Goal: Information Seeking & Learning: Learn about a topic

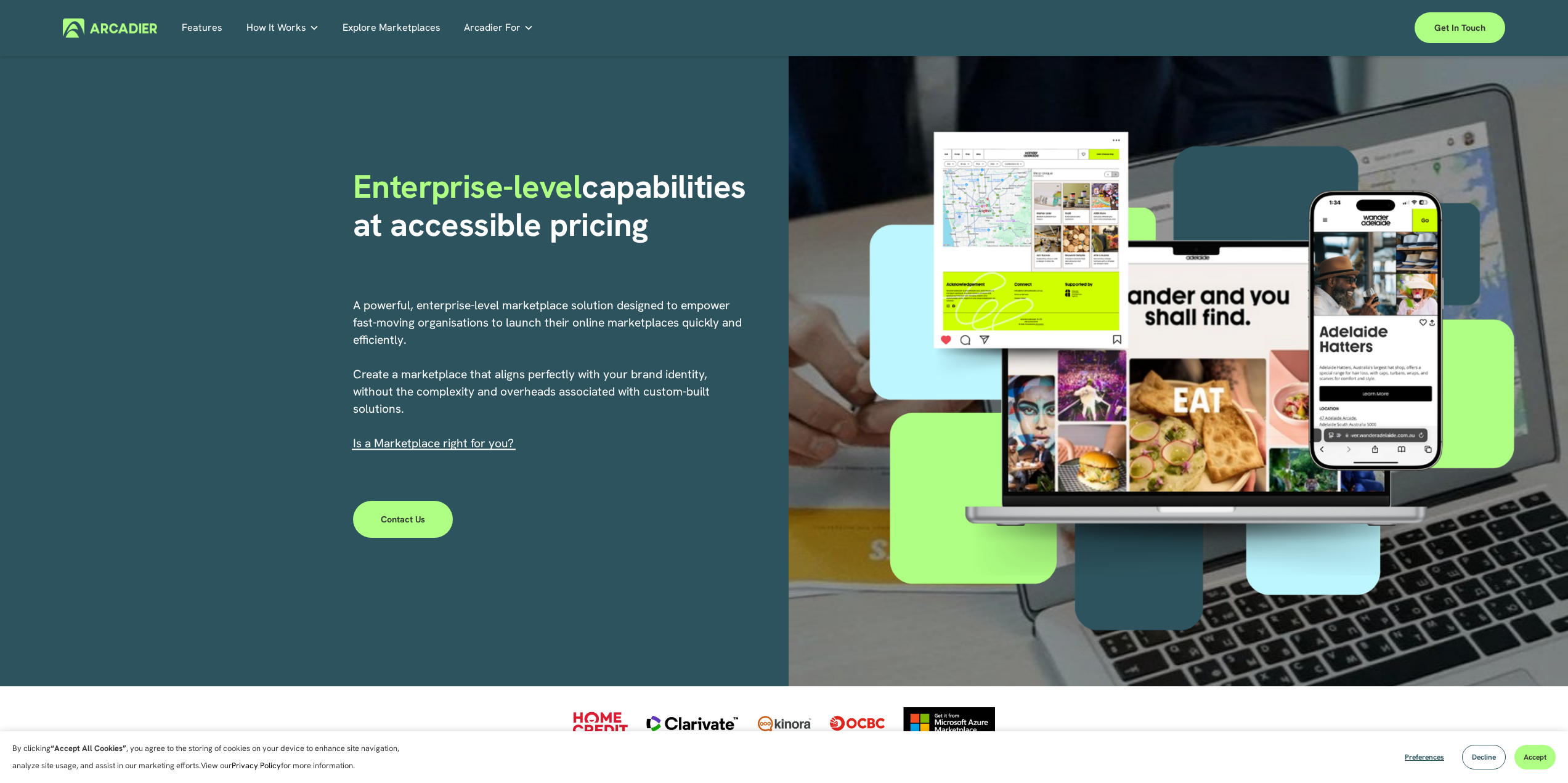
click at [0, 0] on link "Real Estate Whether you sell or rent out real estate, our marketplace tech seam…" at bounding box center [0, 0] width 0 height 0
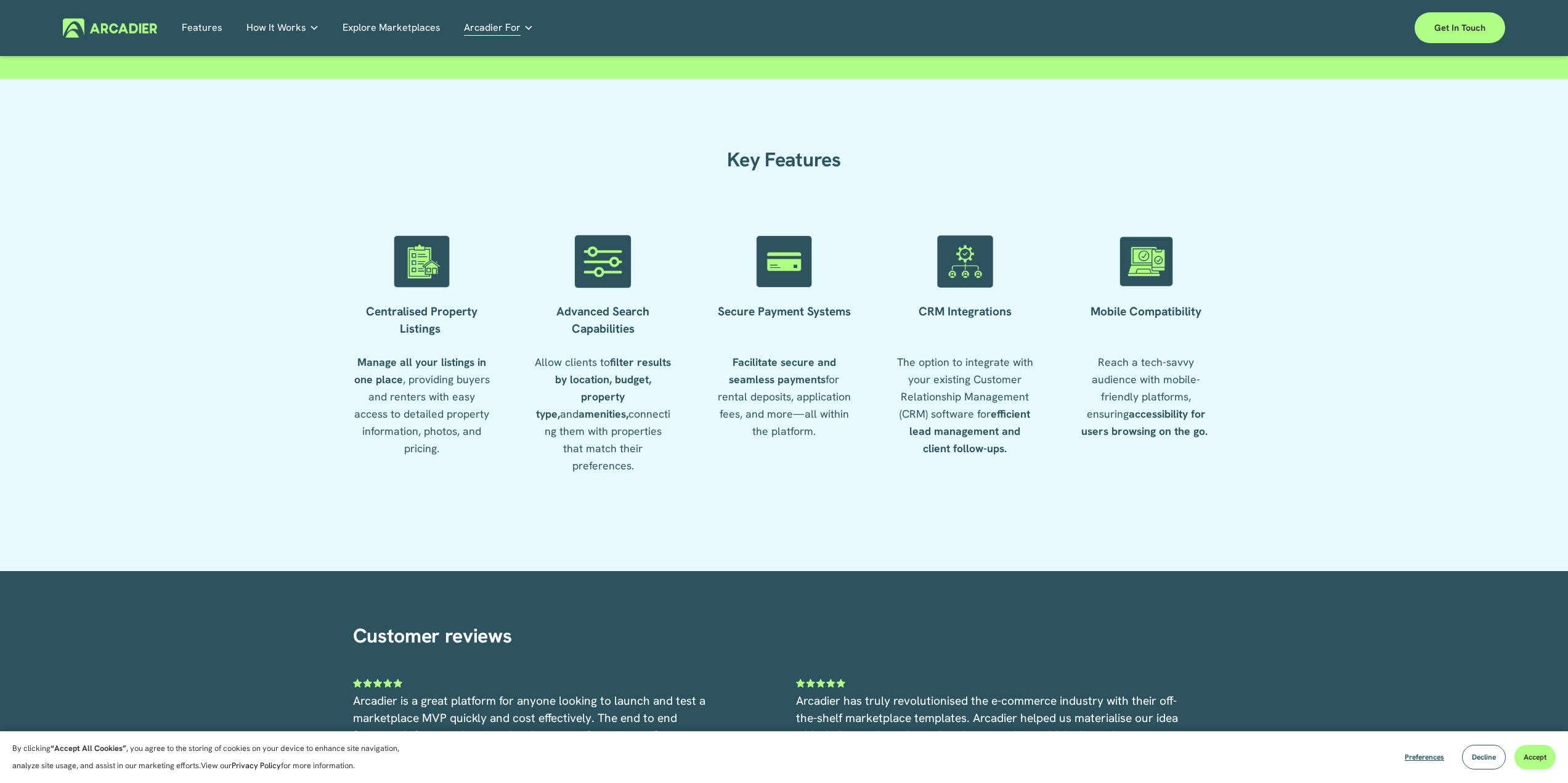
scroll to position [1829, 0]
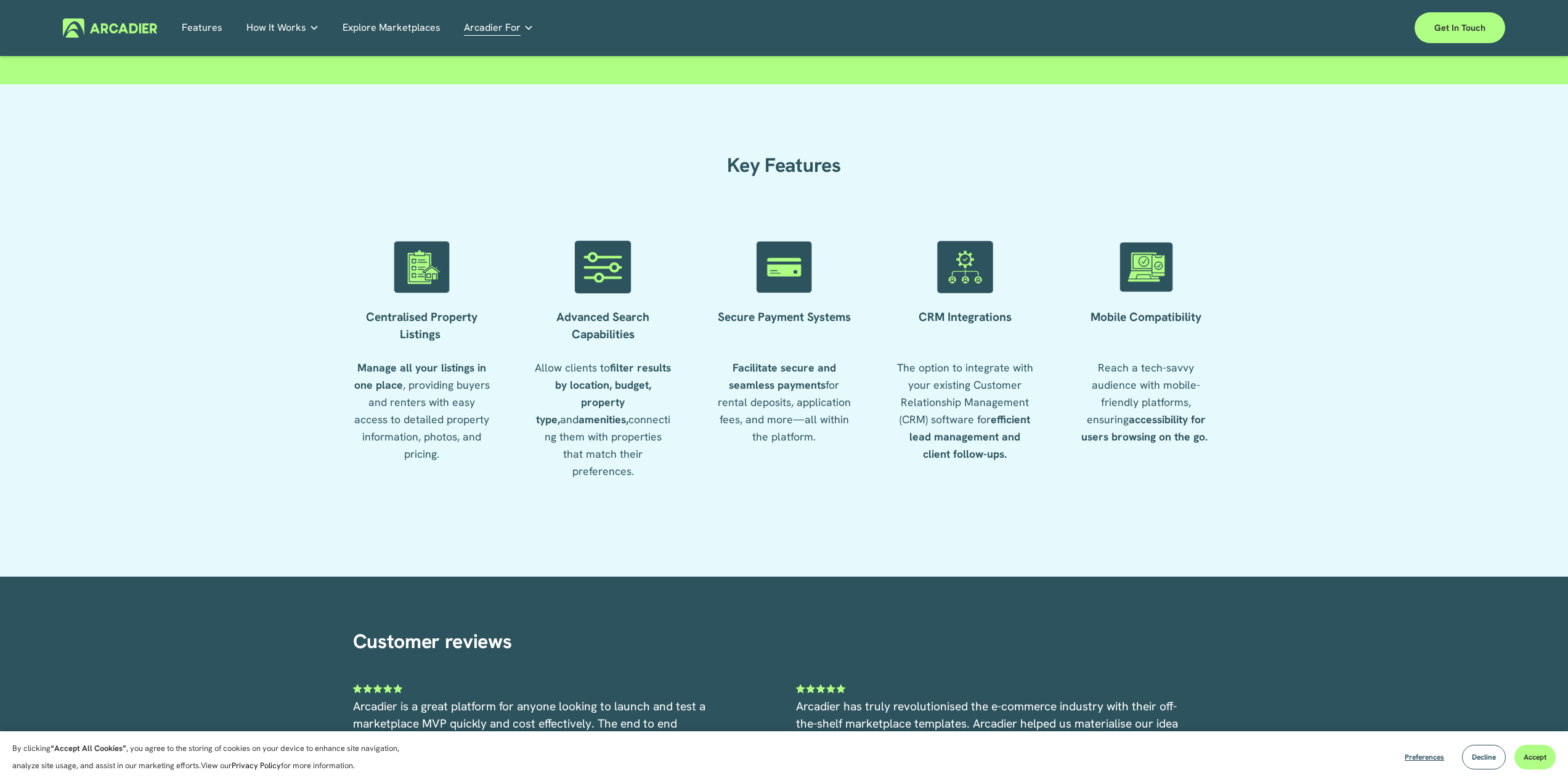
click at [206, 30] on link "Features" at bounding box center [202, 28] width 40 height 19
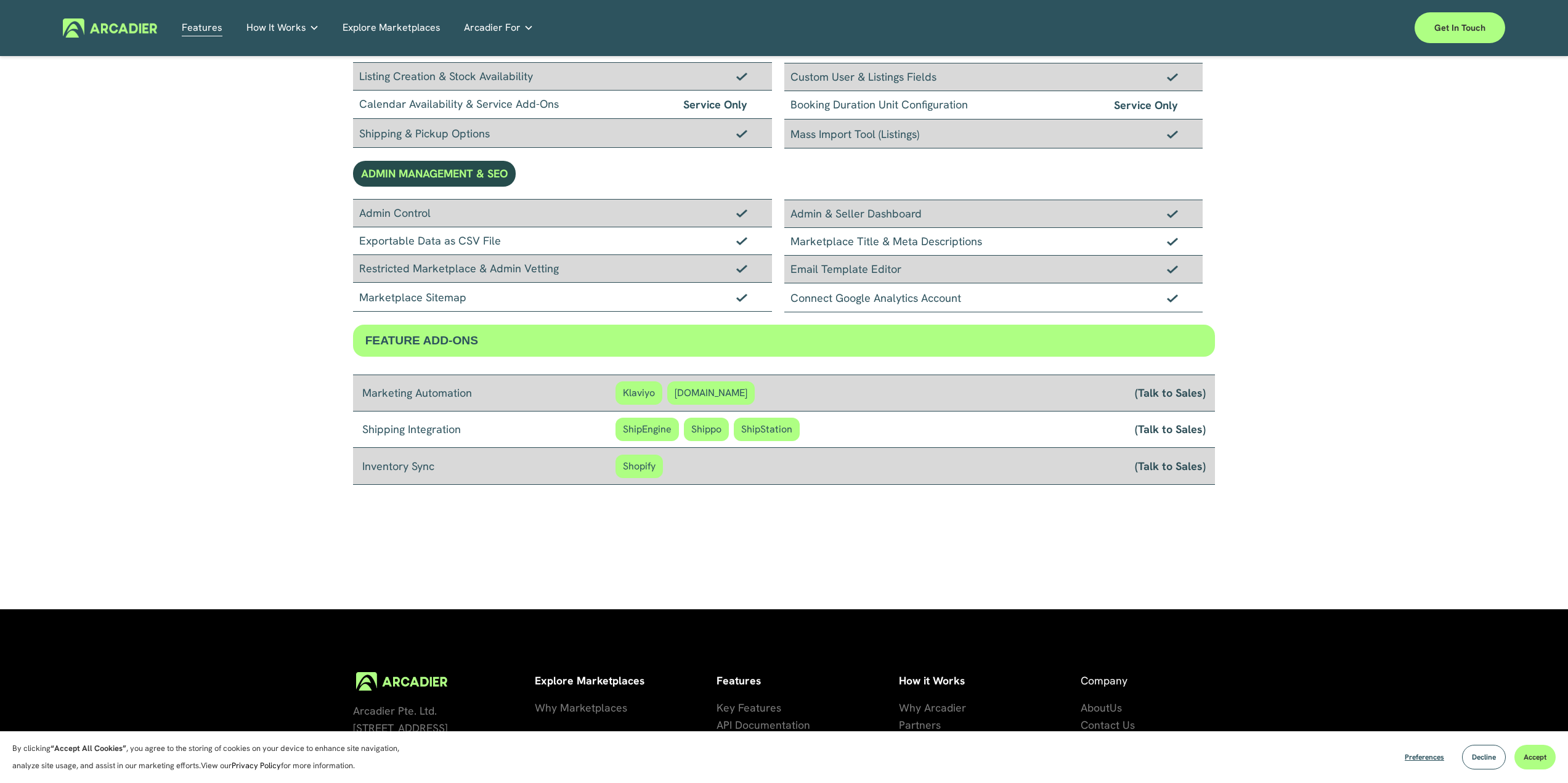
scroll to position [925, 0]
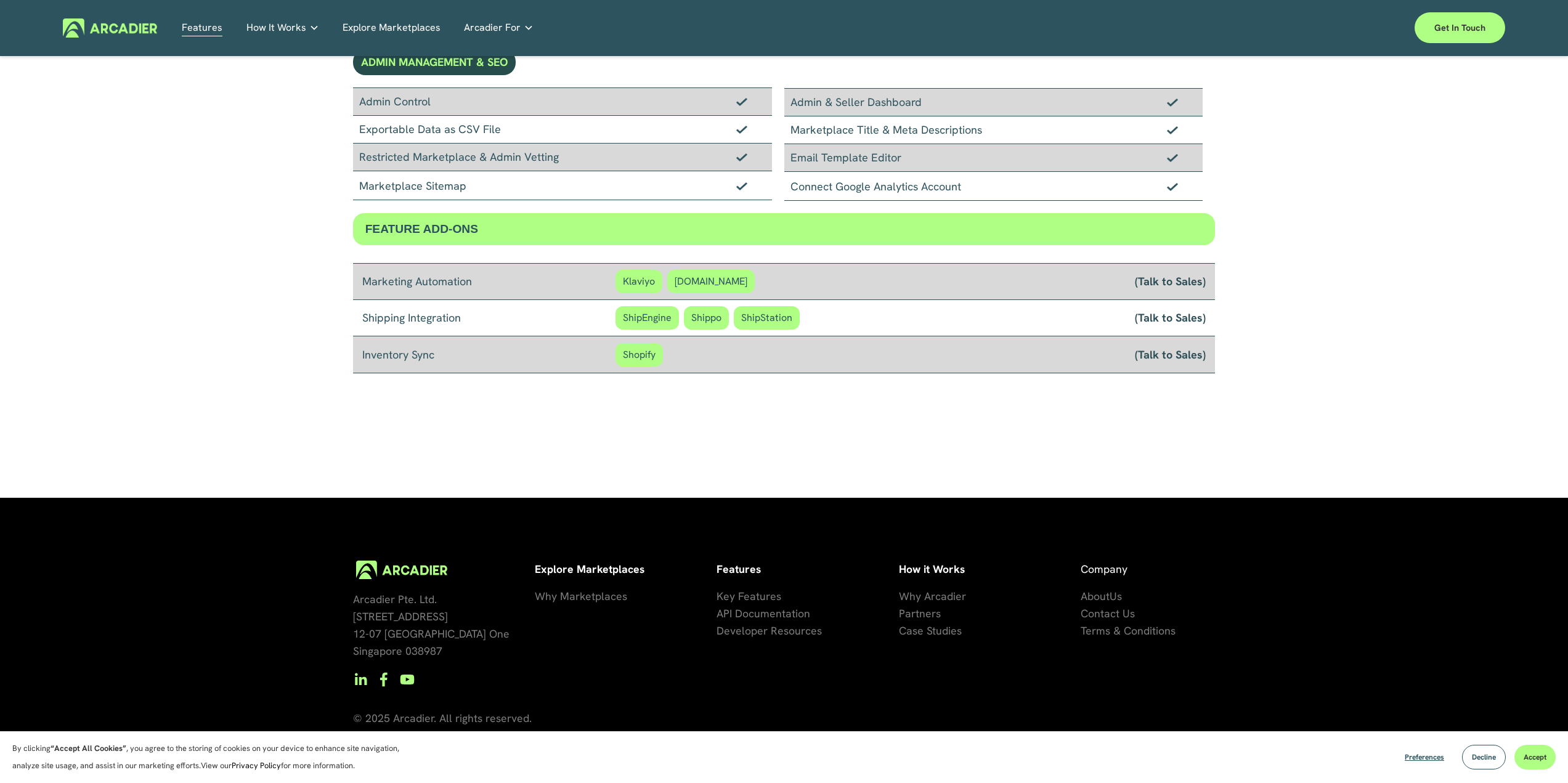
click at [749, 599] on span "Key Features" at bounding box center [749, 596] width 65 height 14
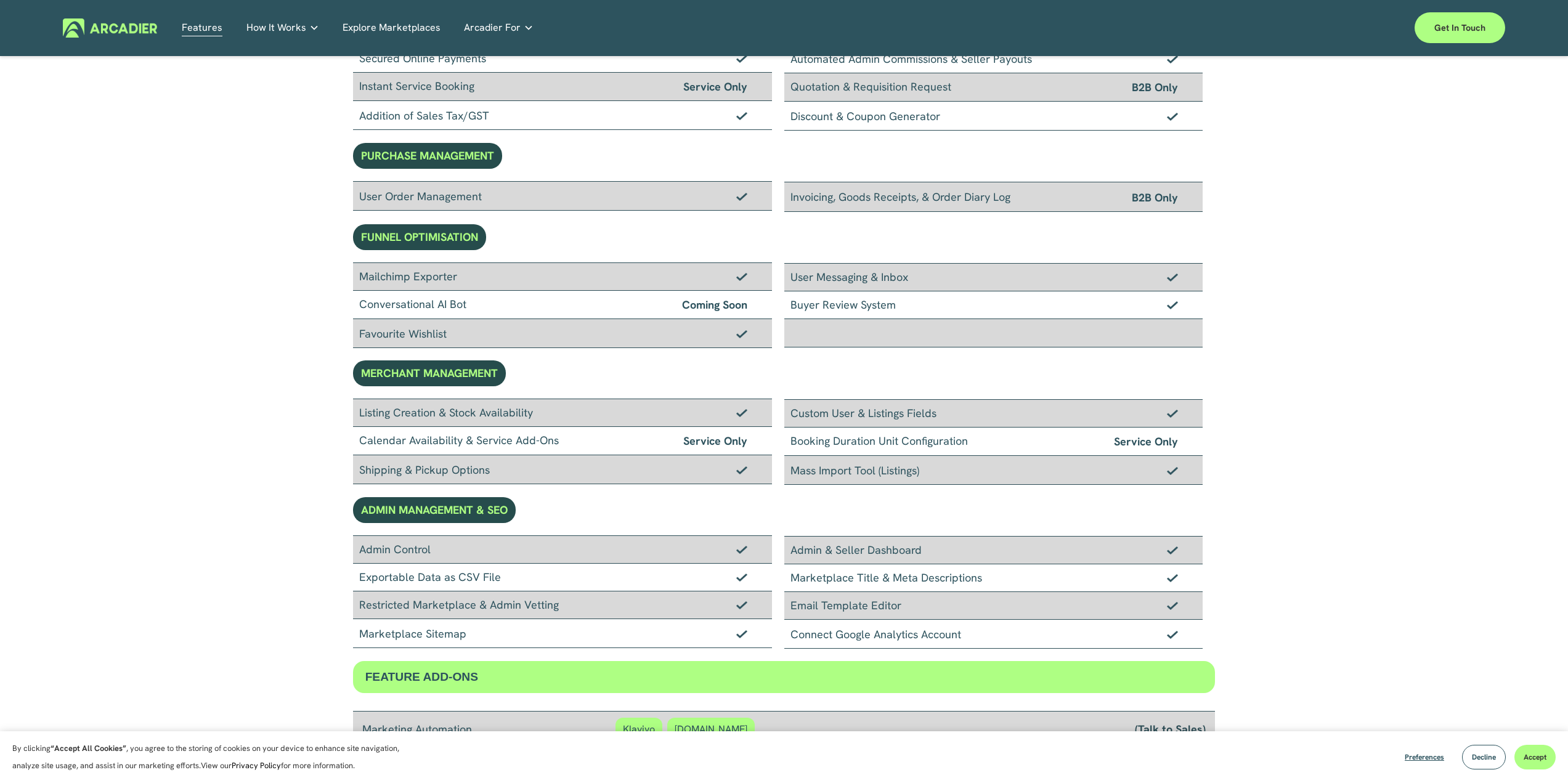
scroll to position [925, 0]
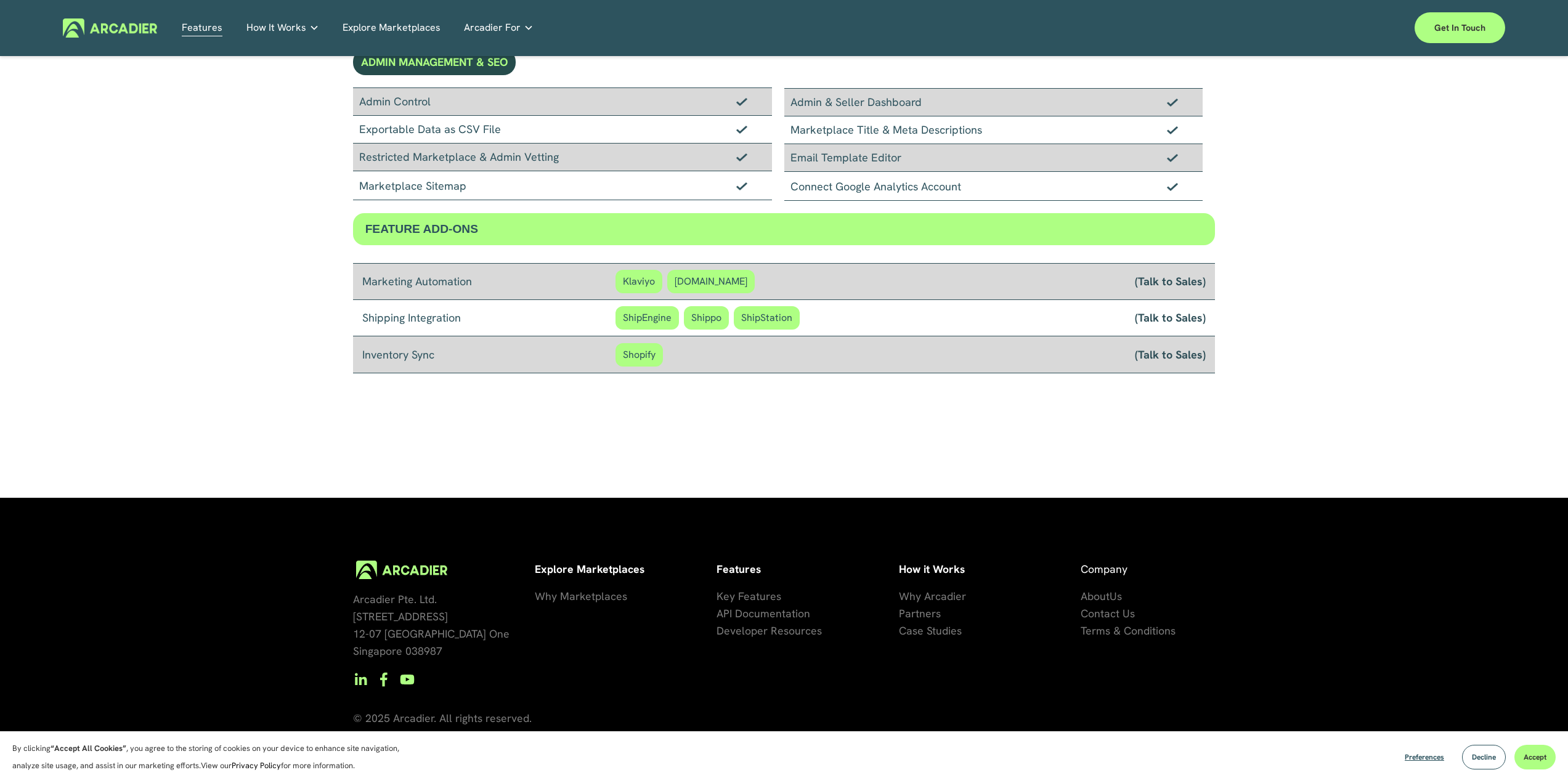
click at [1101, 593] on span "About" at bounding box center [1095, 596] width 29 height 14
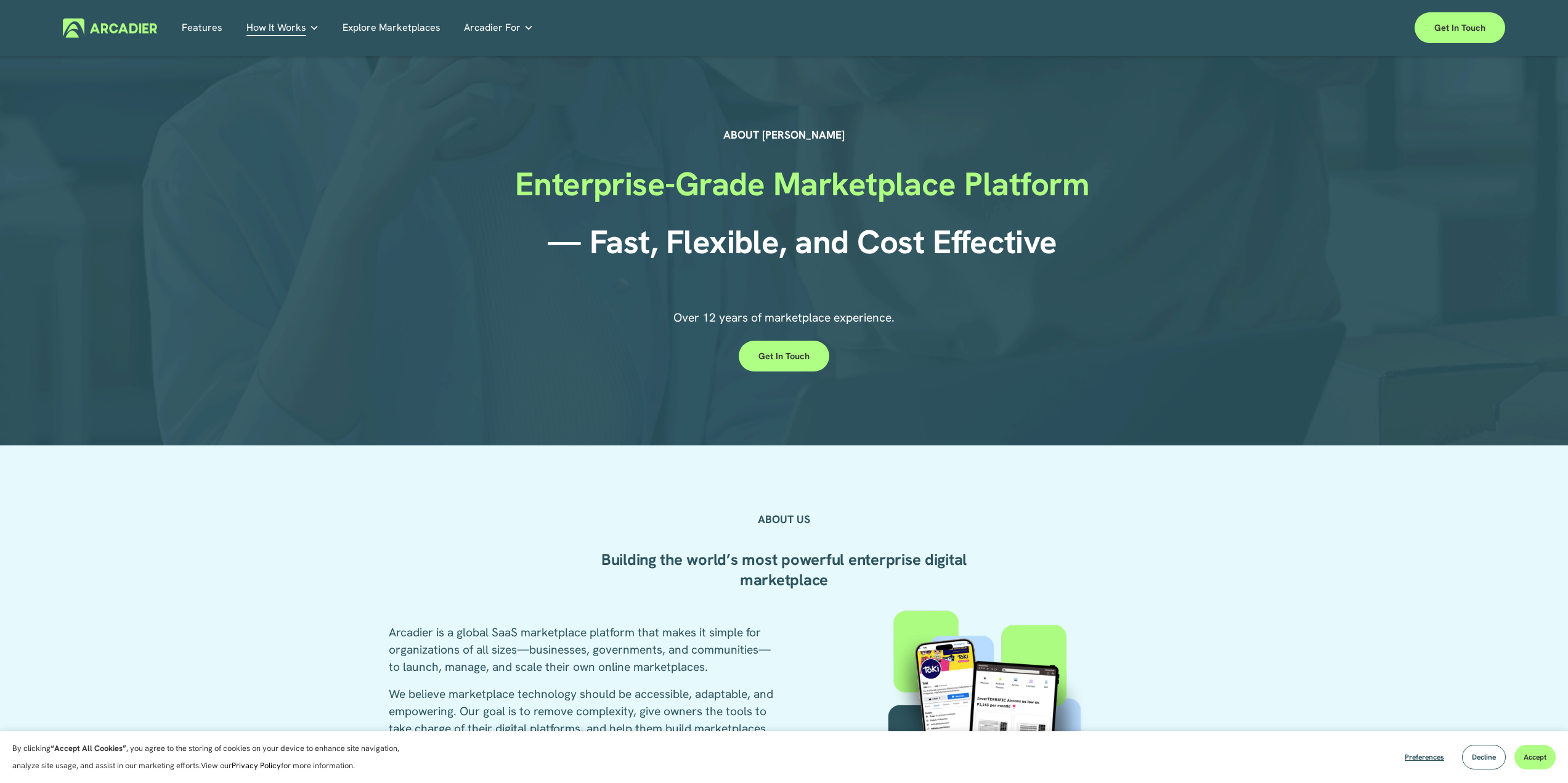
click at [125, 27] on img at bounding box center [110, 28] width 94 height 19
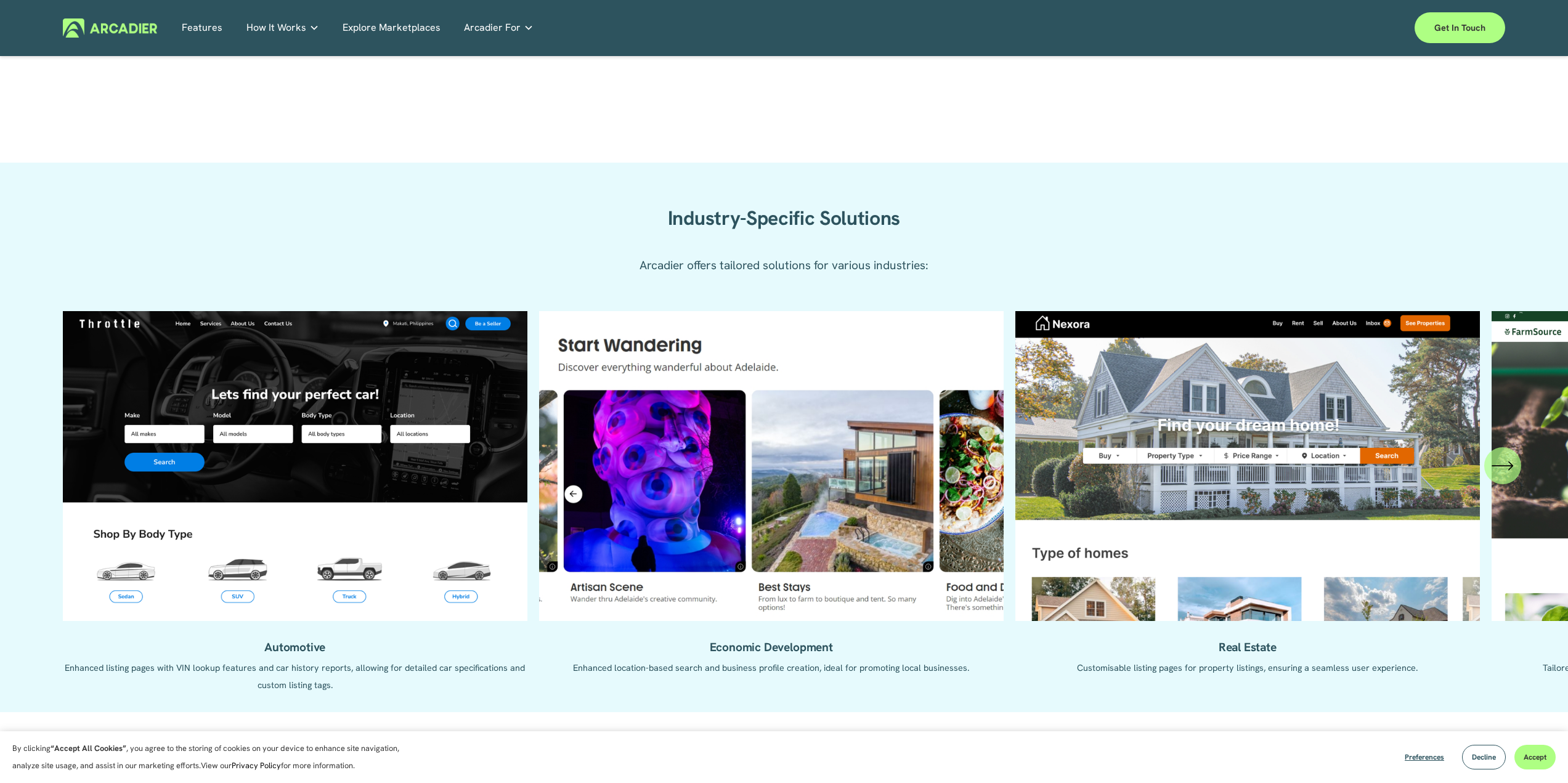
scroll to position [1356, 0]
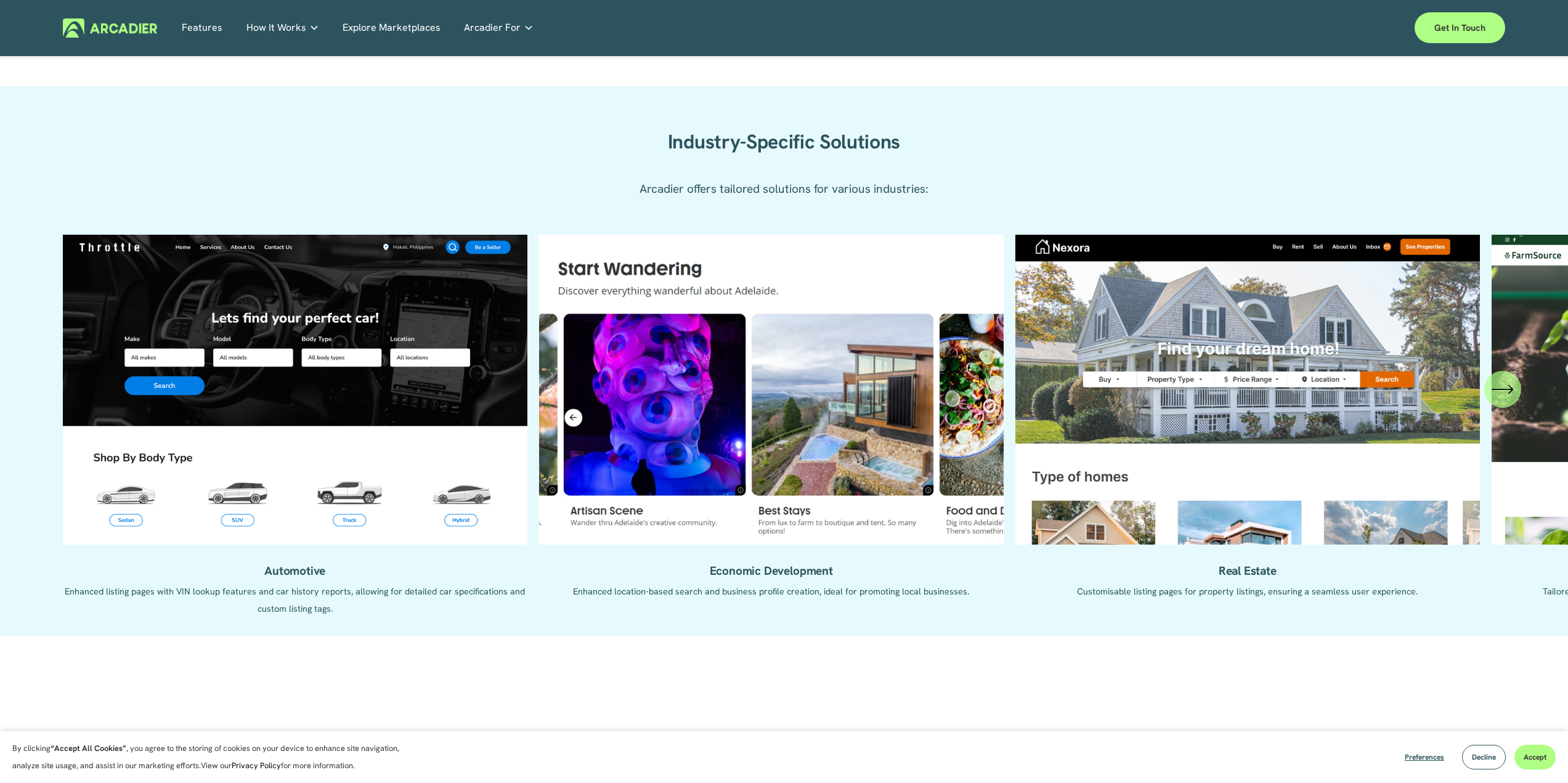
click at [1323, 419] on ul "Automotive Enhanced listing pages with VIN lookup features and car history repo…" at bounding box center [784, 427] width 1443 height 383
click at [1490, 757] on span "Decline" at bounding box center [1483, 757] width 24 height 10
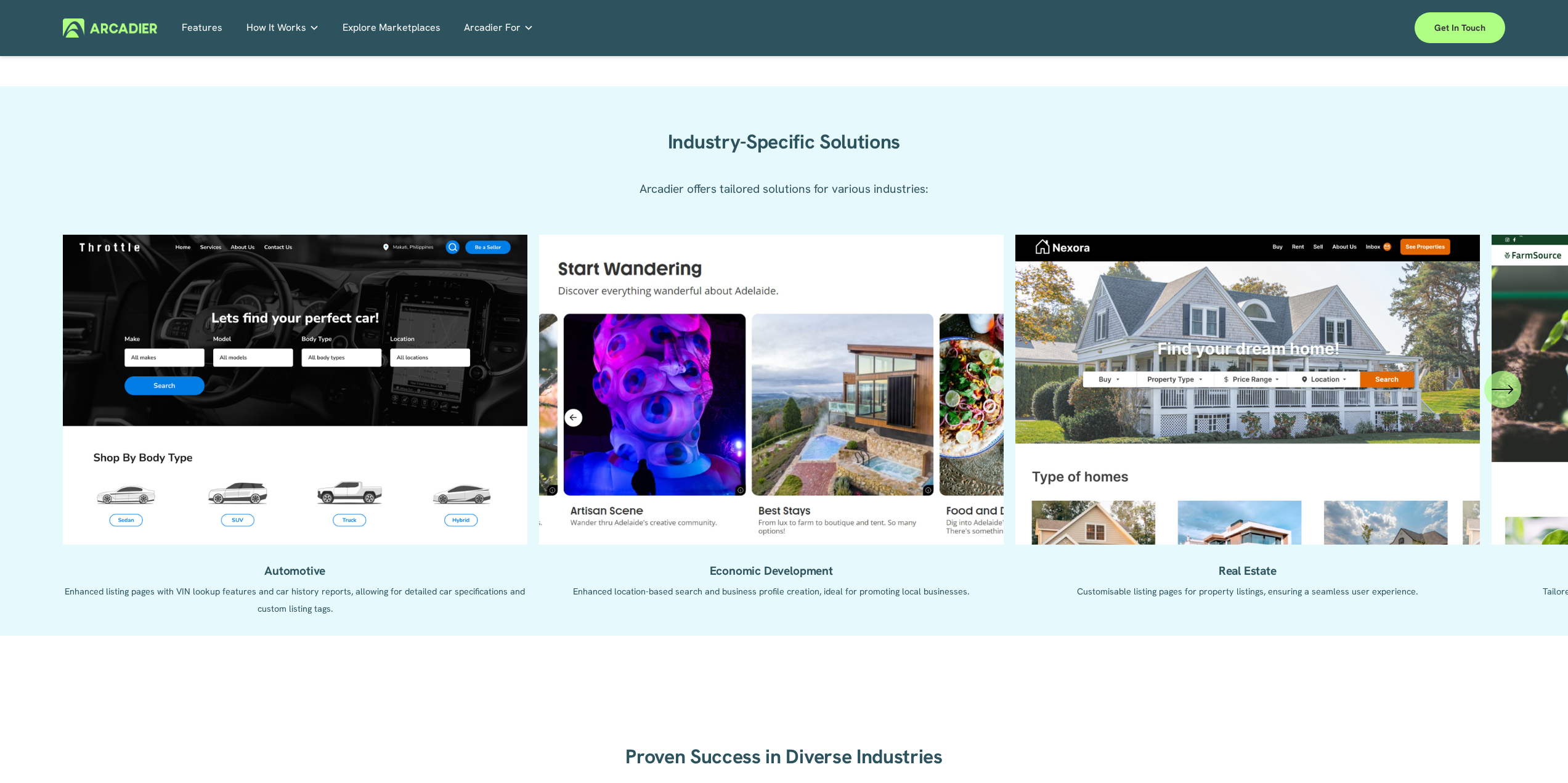
click at [1509, 395] on icon "\a \a \a Next\a \a" at bounding box center [1502, 389] width 22 height 22
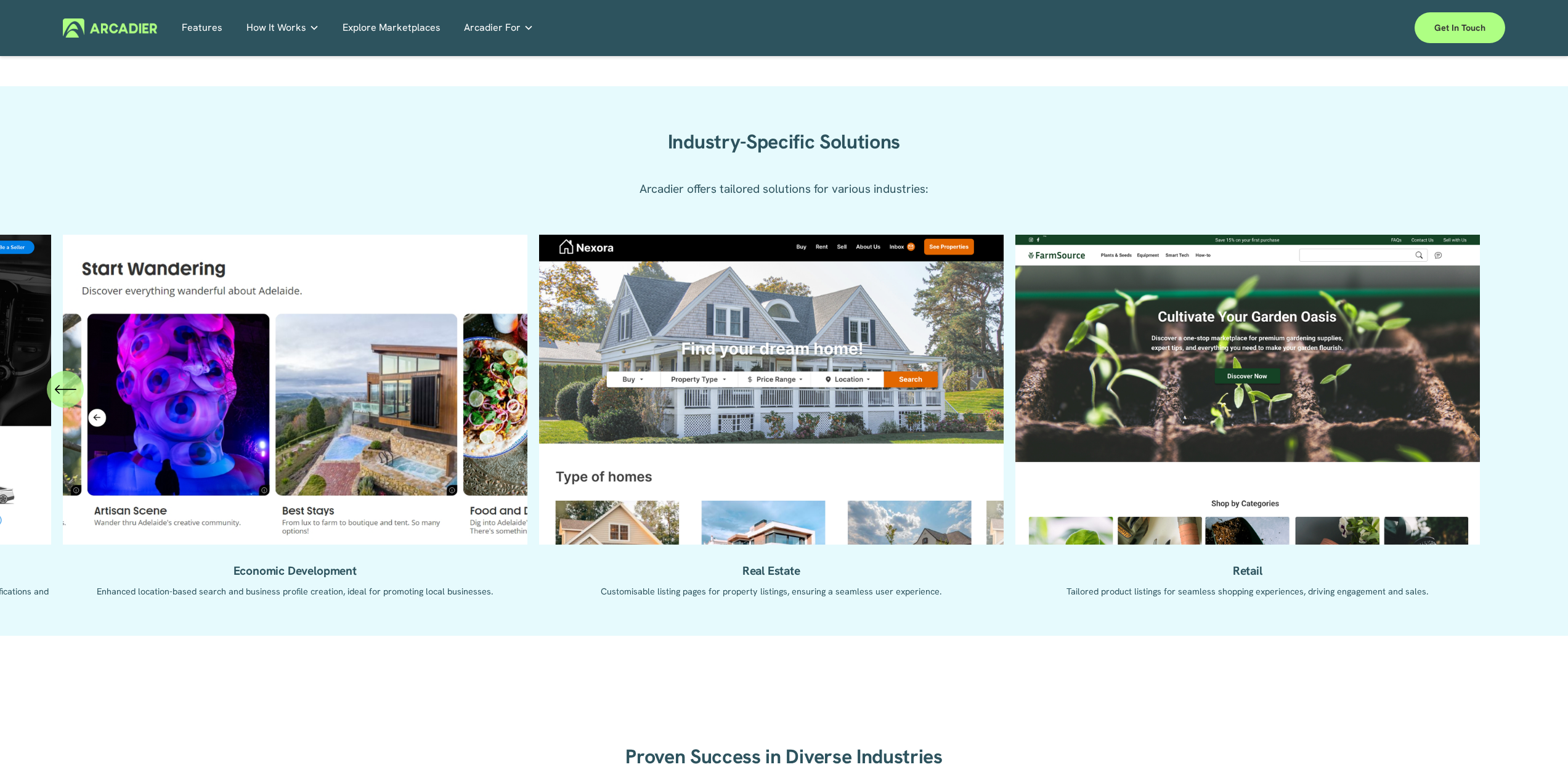
click at [831, 357] on ul "Automotive Enhanced listing pages with VIN lookup features and car history repo…" at bounding box center [784, 427] width 1443 height 383
click at [770, 575] on ul "Automotive Enhanced listing pages with VIN lookup features and car history repo…" at bounding box center [784, 427] width 1443 height 383
click at [898, 368] on ul "Automotive Enhanced listing pages with VIN lookup features and car history repo…" at bounding box center [784, 427] width 1443 height 383
click at [415, 28] on link "Explore Marketplaces" at bounding box center [391, 28] width 98 height 19
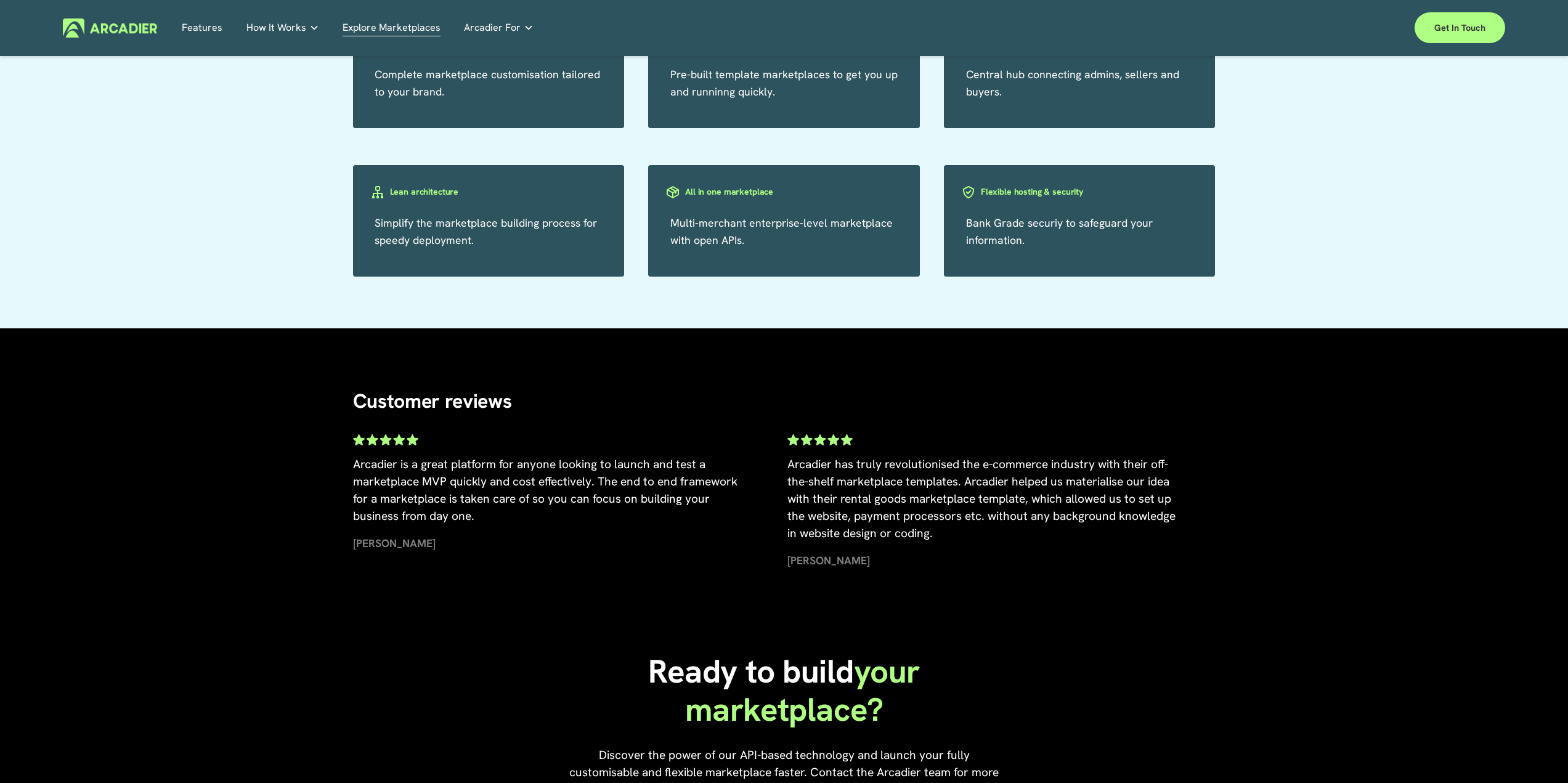
scroll to position [2243, 0]
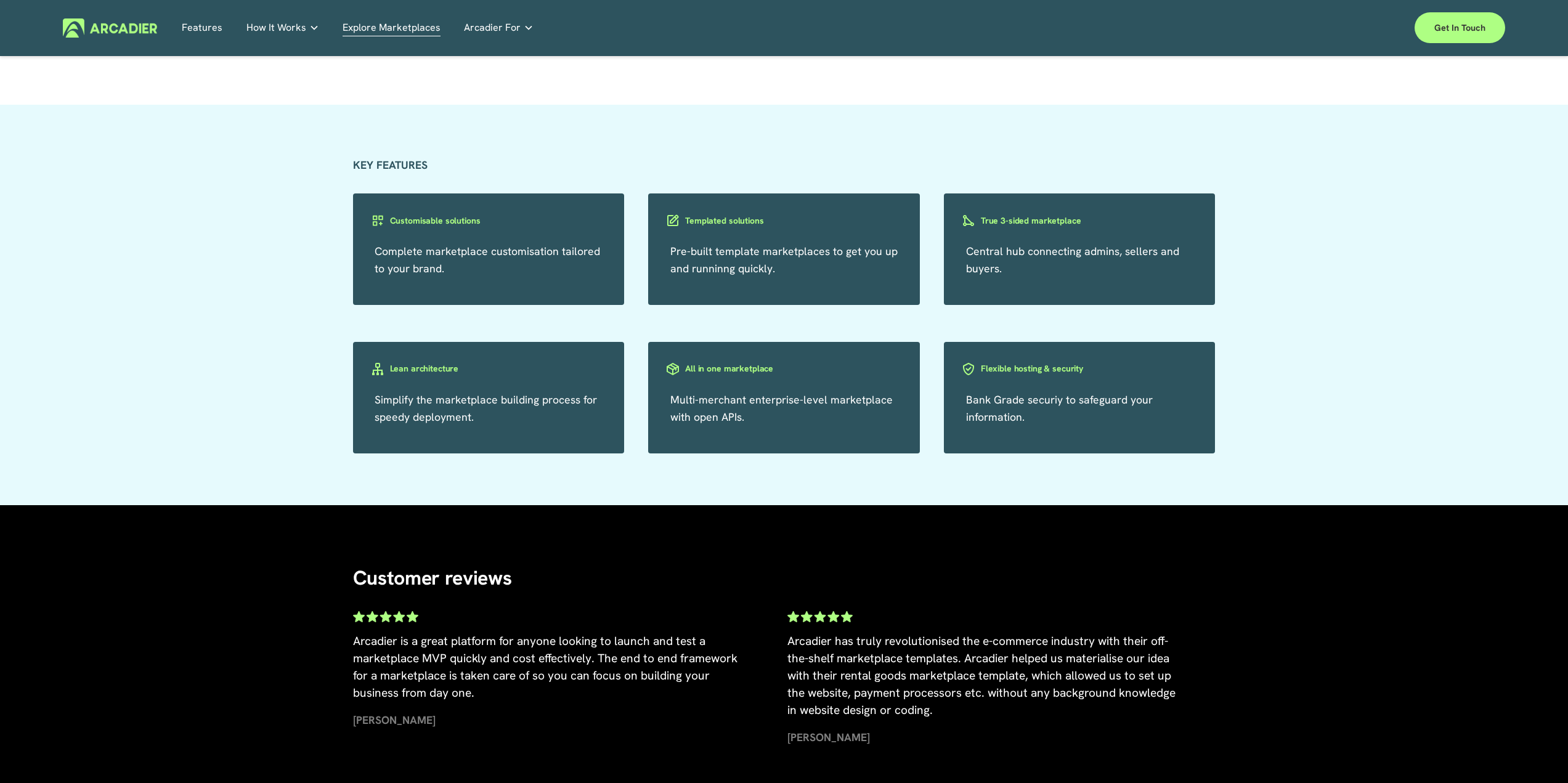
click at [725, 227] on div "Templated solutions" at bounding box center [792, 220] width 254 height 16
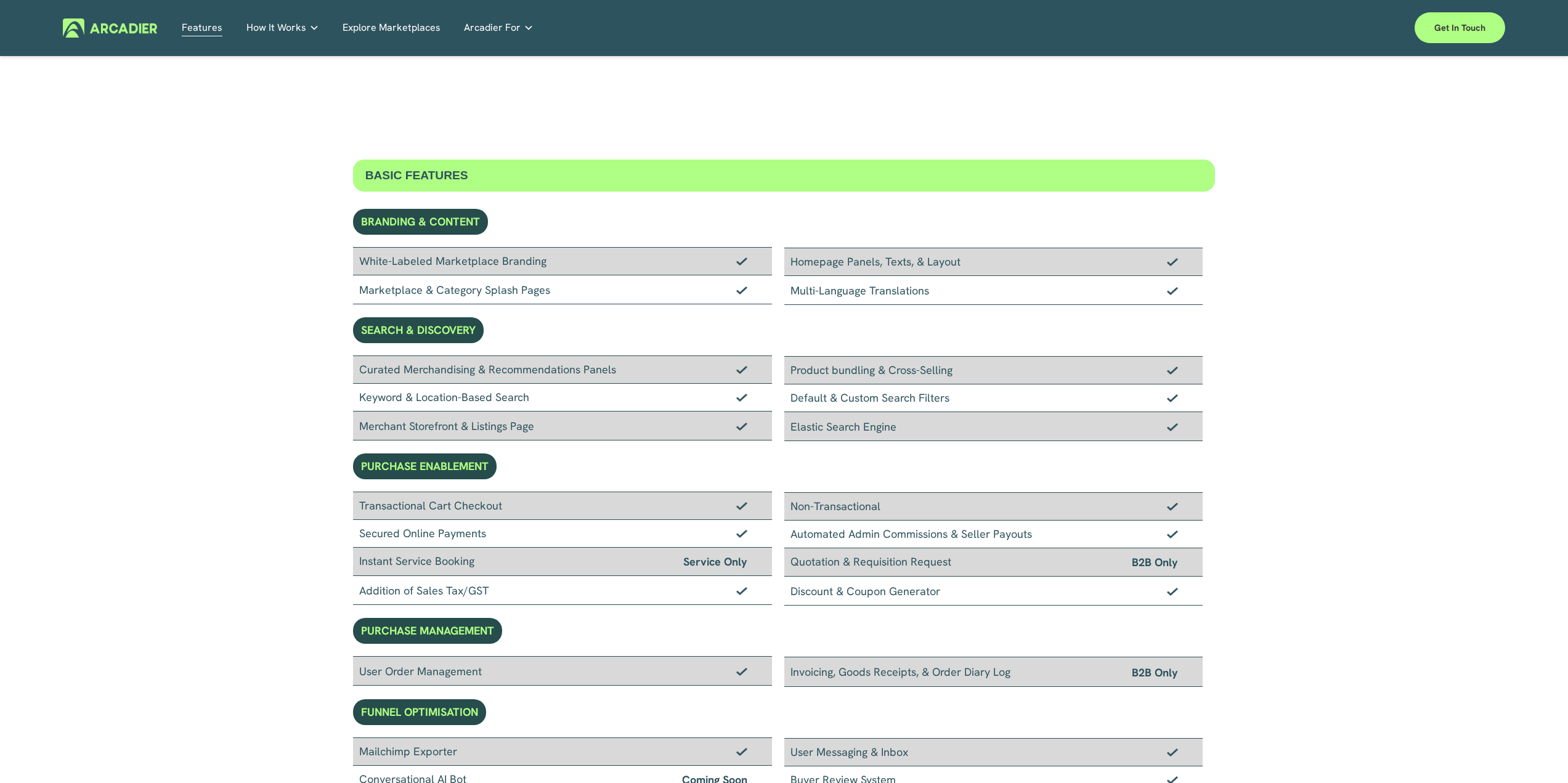
click at [421, 266] on div "White-Labeled Marketplace Branding" at bounding box center [562, 262] width 419 height 28
click at [409, 322] on div "SEARCH & DISCOVERY" at bounding box center [418, 330] width 131 height 25
click at [0, 0] on link "Real Estate Whether you sell or rent out real estate, our marketplace tech seam…" at bounding box center [0, 0] width 0 height 0
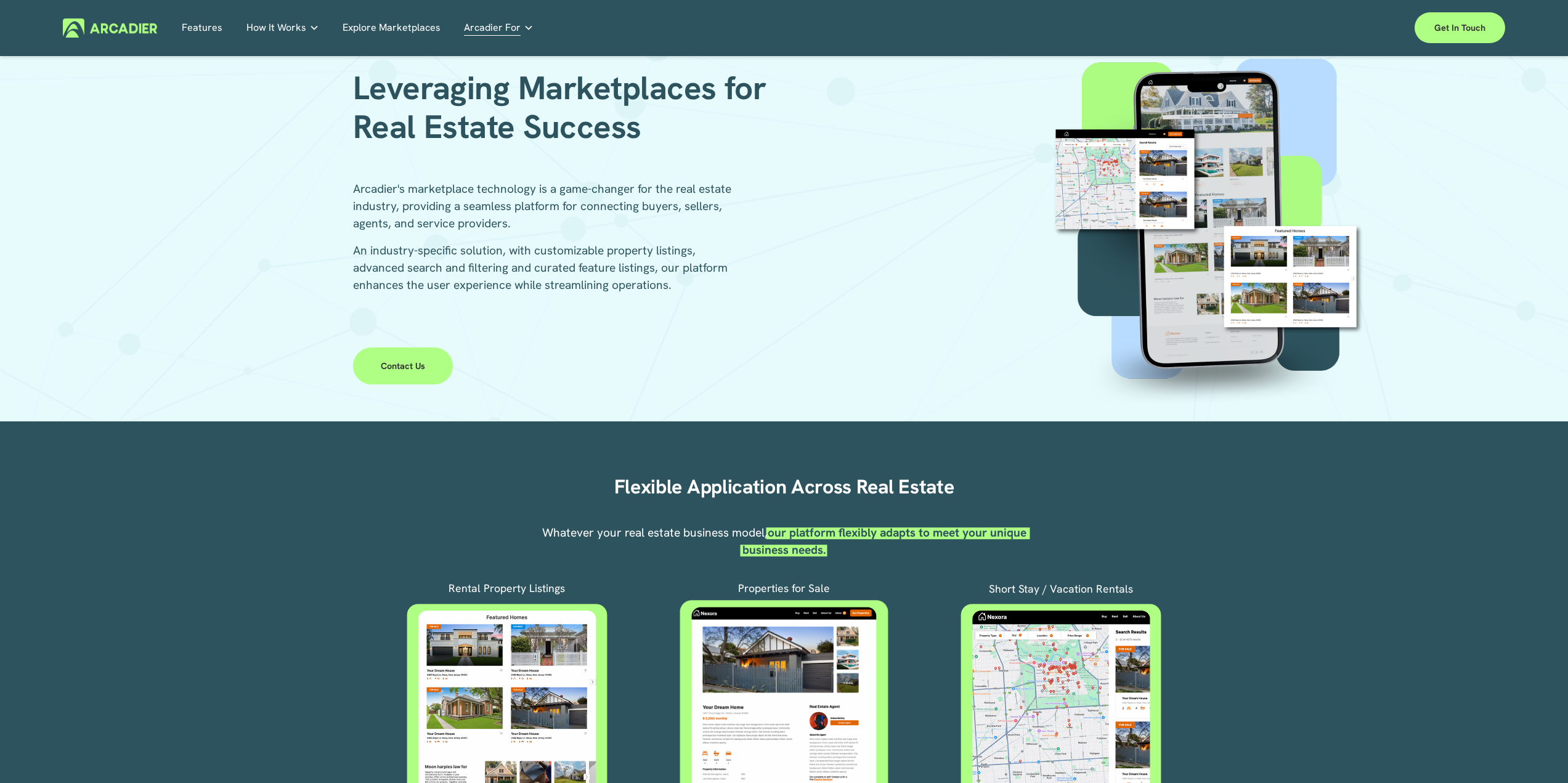
scroll to position [61, 0]
click at [793, 522] on div "Flexible Application Across Real Estate Whatever your real estate business mode…" at bounding box center [784, 644] width 1568 height 353
click at [882, 535] on strong "our platform flexibly adapts to meet your unique business needs." at bounding box center [885, 541] width 287 height 32
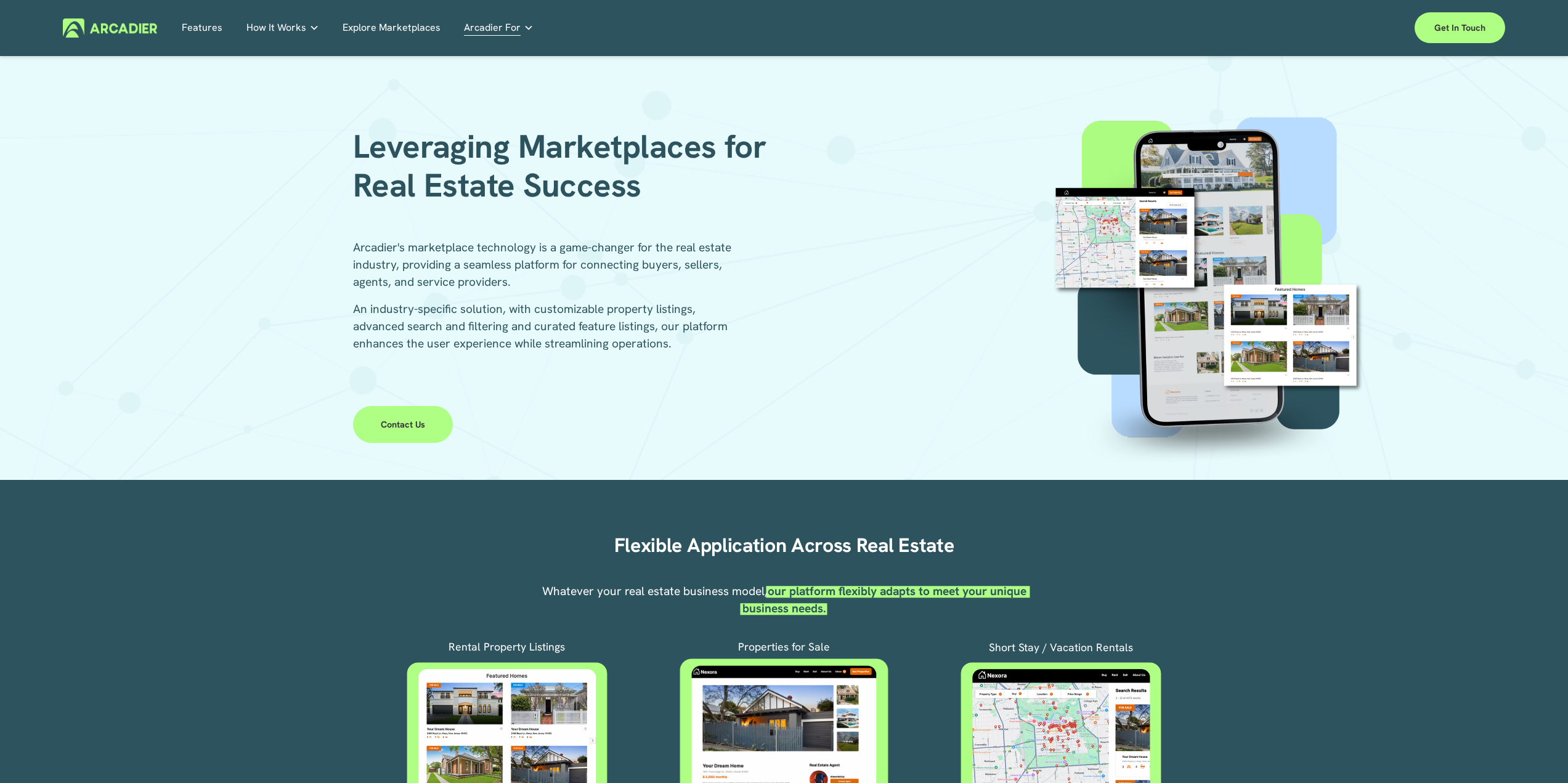
scroll to position [0, 0]
